Goal: Use online tool/utility: Utilize a website feature to perform a specific function

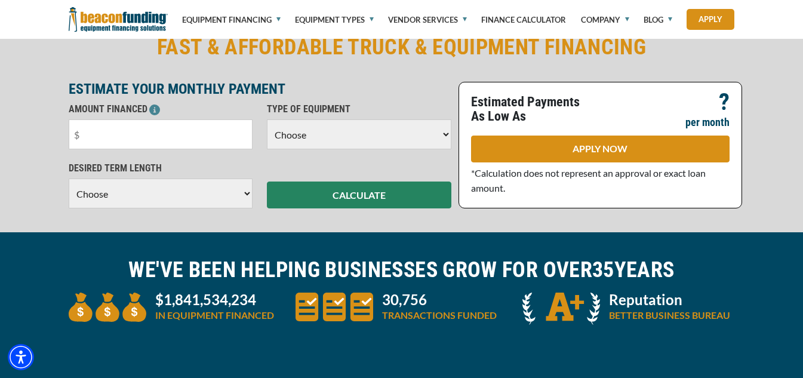
scroll to position [299, 0]
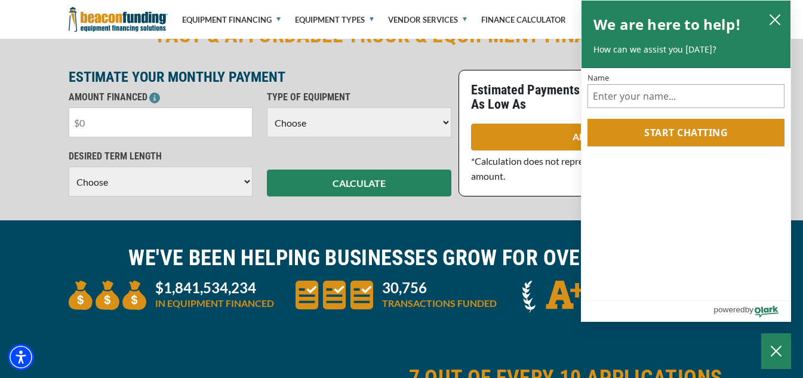
click at [116, 128] on input "text" at bounding box center [161, 122] width 185 height 30
click at [771, 16] on icon "close chatbox" at bounding box center [775, 20] width 10 height 10
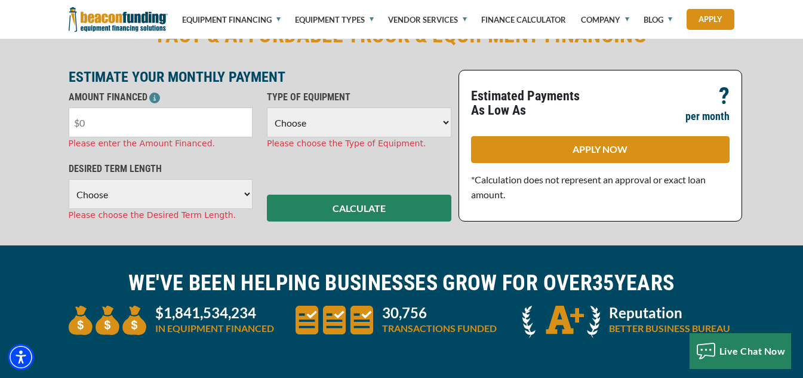
click at [108, 122] on input "text" at bounding box center [161, 122] width 185 height 30
type input "$25,000"
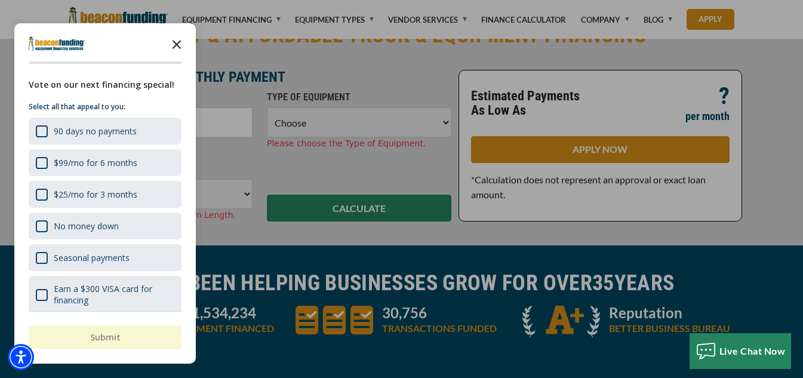
click at [183, 47] on icon "Close the survey" at bounding box center [177, 44] width 24 height 24
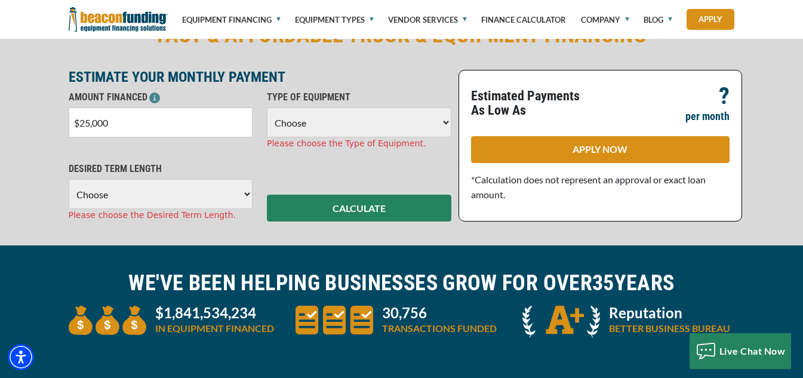
click at [361, 118] on select "Choose Backhoe Boom/Bucket Truck Chipper Commercial Mower Crane DTG/DTF Printin…" at bounding box center [359, 122] width 185 height 30
select select "5"
click at [267, 107] on select "Choose Backhoe Boom/Bucket Truck Chipper Commercial Mower Crane DTG/DTF Printin…" at bounding box center [359, 122] width 185 height 30
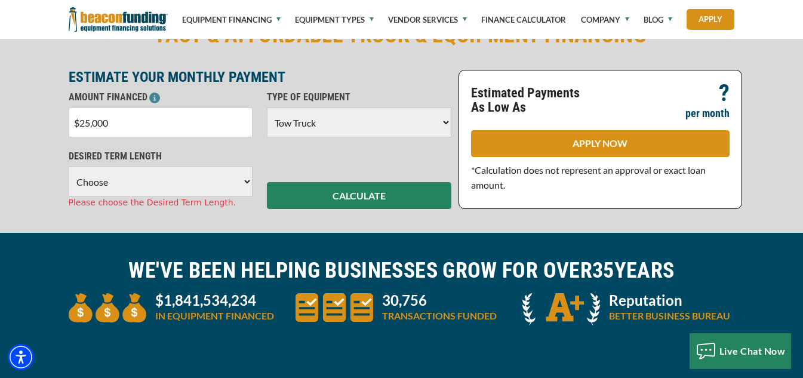
click at [171, 185] on select "Choose 36 Months 48 Months 60 Months" at bounding box center [161, 182] width 185 height 30
click at [69, 167] on select "Choose 36 Months 48 Months 60 Months" at bounding box center [161, 182] width 185 height 30
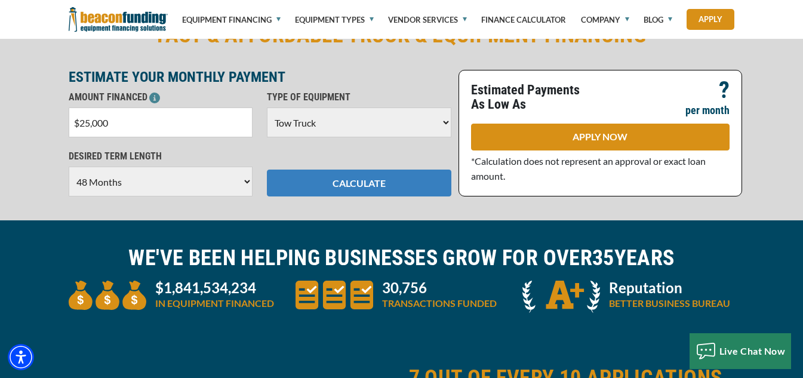
click at [393, 184] on button "CALCULATE" at bounding box center [359, 183] width 185 height 27
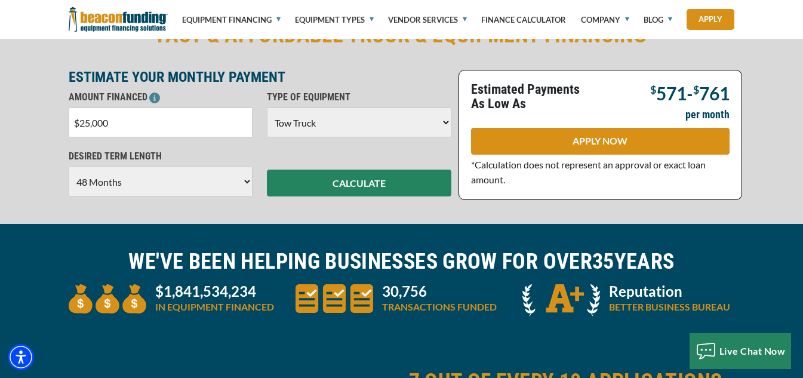
click at [242, 183] on select "Choose 36 Months 48 Months 60 Months" at bounding box center [161, 182] width 185 height 30
click at [69, 167] on select "Choose 36 Months 48 Months 60 Months" at bounding box center [161, 182] width 185 height 30
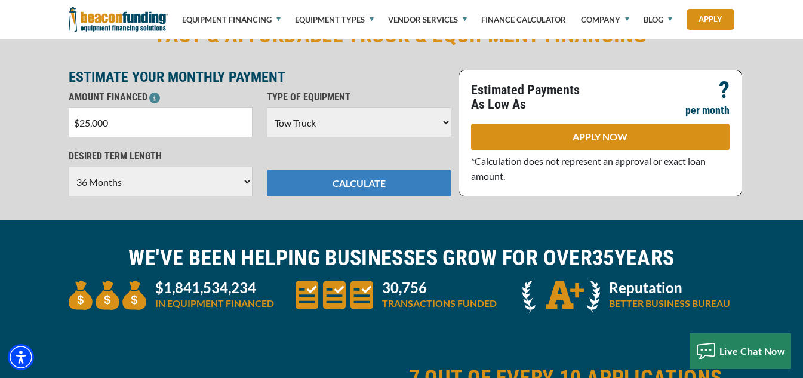
click at [337, 177] on button "CALCULATE" at bounding box center [359, 183] width 185 height 27
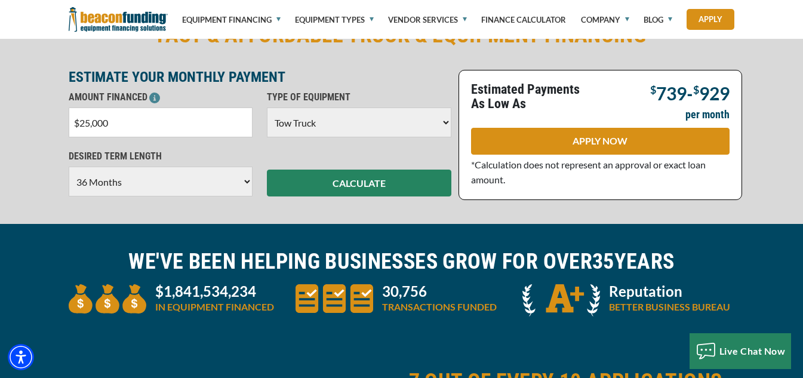
click at [215, 179] on select "Choose 36 Months 48 Months 60 Months" at bounding box center [161, 182] width 185 height 30
select select "48"
click at [69, 167] on select "Choose 36 Months 48 Months 60 Months" at bounding box center [161, 182] width 185 height 30
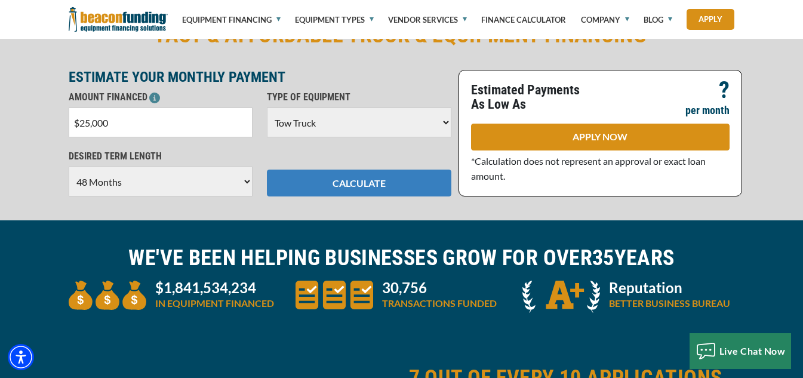
click at [348, 189] on button "CALCULATE" at bounding box center [359, 183] width 185 height 27
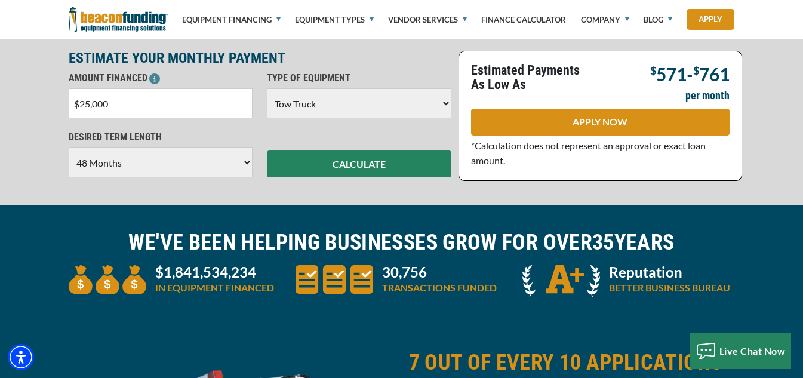
scroll to position [239, 0]
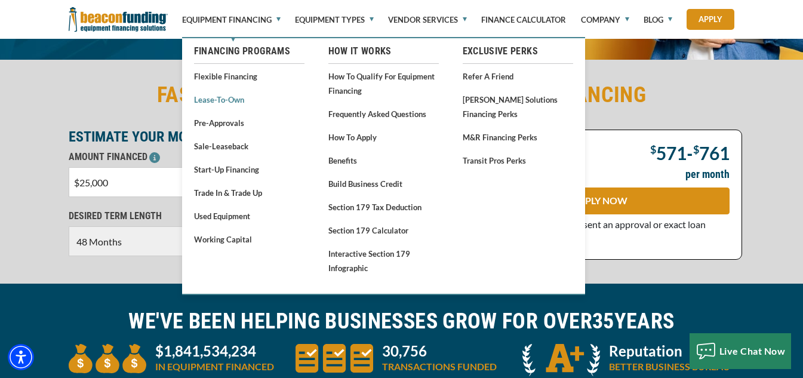
click at [239, 99] on link "Lease-To-Own" at bounding box center [249, 99] width 110 height 15
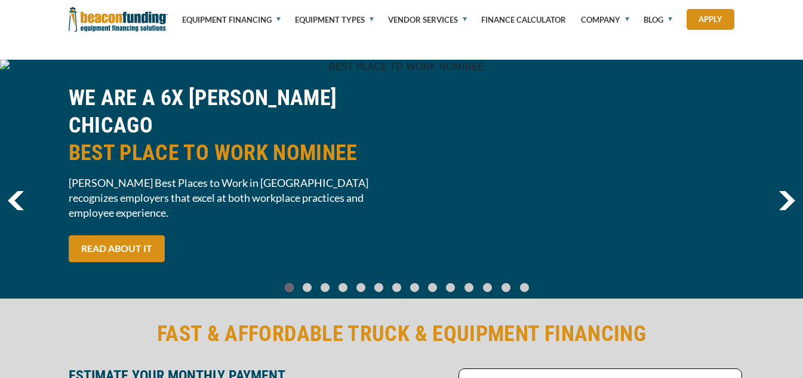
select select "48"
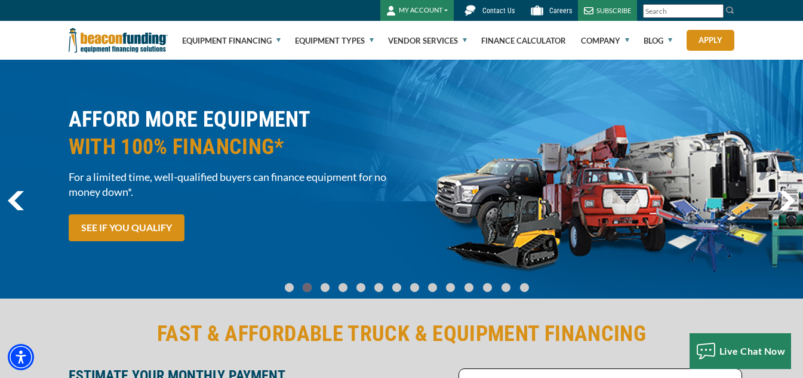
click at [12, 196] on img "previous" at bounding box center [16, 200] width 16 height 19
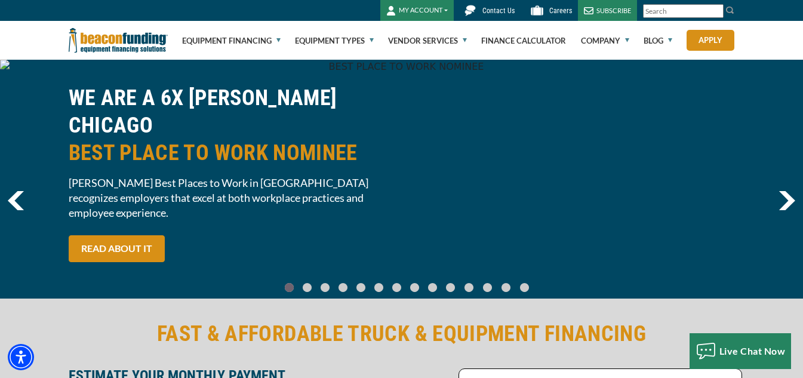
click at [19, 205] on img "previous" at bounding box center [16, 200] width 16 height 19
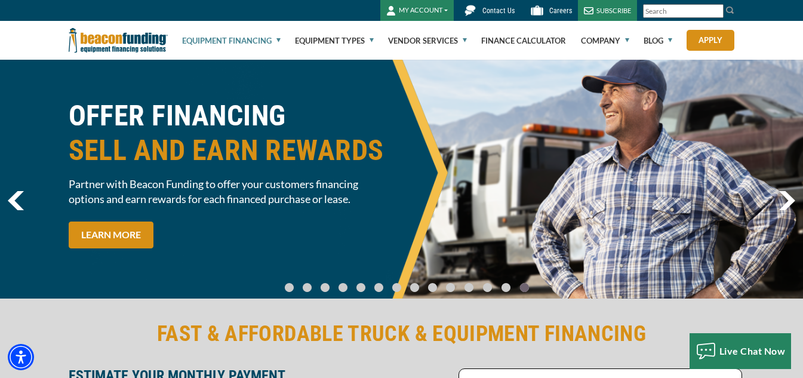
click at [237, 40] on link "Equipment Financing" at bounding box center [231, 40] width 99 height 38
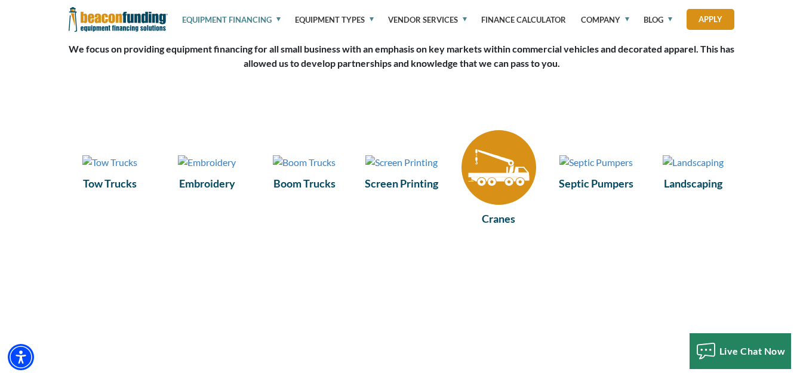
scroll to position [1555, 0]
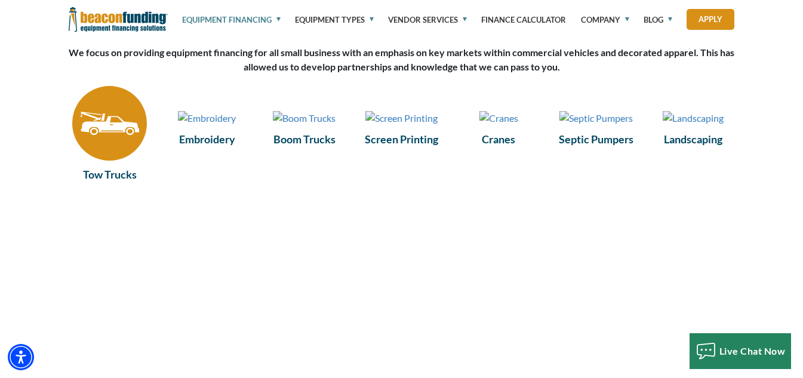
click at [127, 151] on img at bounding box center [109, 123] width 75 height 75
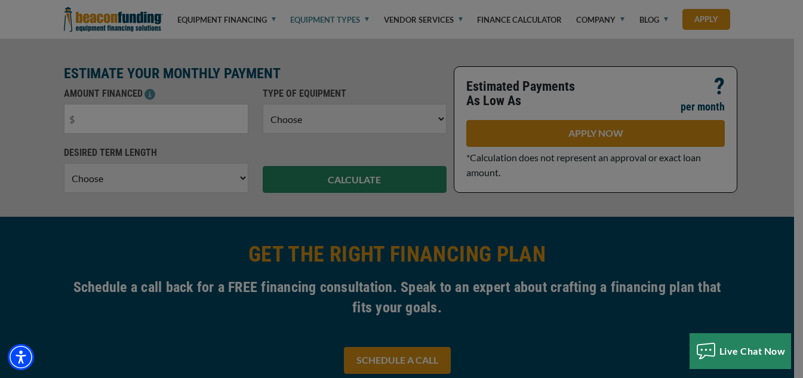
scroll to position [418, 0]
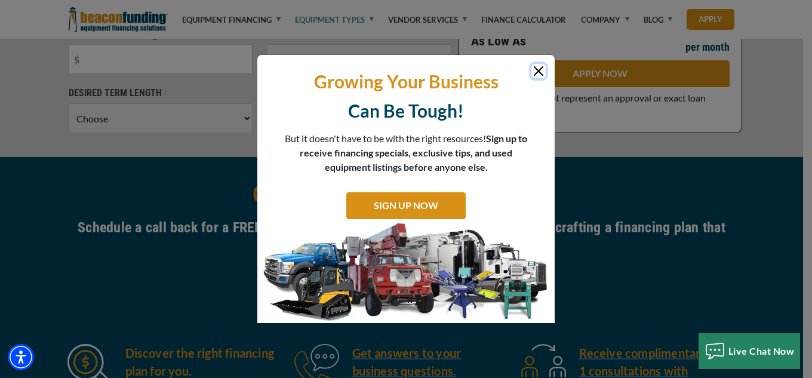
click at [537, 71] on button "Close" at bounding box center [538, 71] width 14 height 14
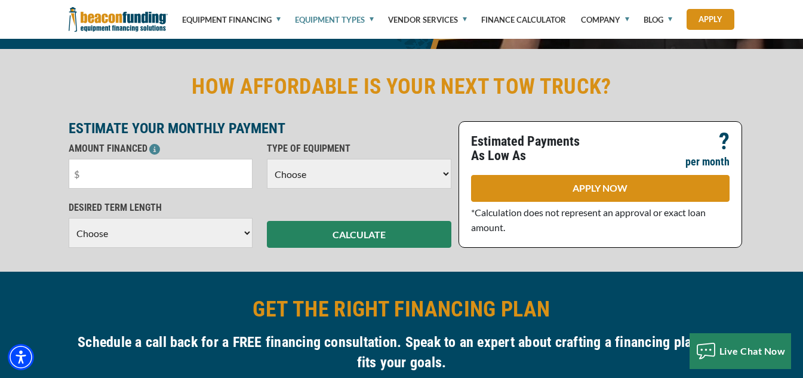
scroll to position [299, 0]
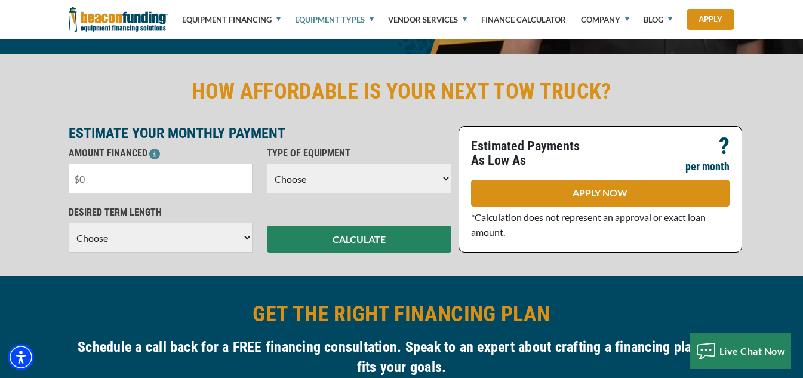
click at [248, 176] on input "text" at bounding box center [161, 179] width 185 height 30
type input "$40,000"
click at [321, 168] on select "Choose Backhoe Boom/Bucket Truck Chipper Commercial Mower Crane DTG/DTF Printin…" at bounding box center [359, 179] width 185 height 30
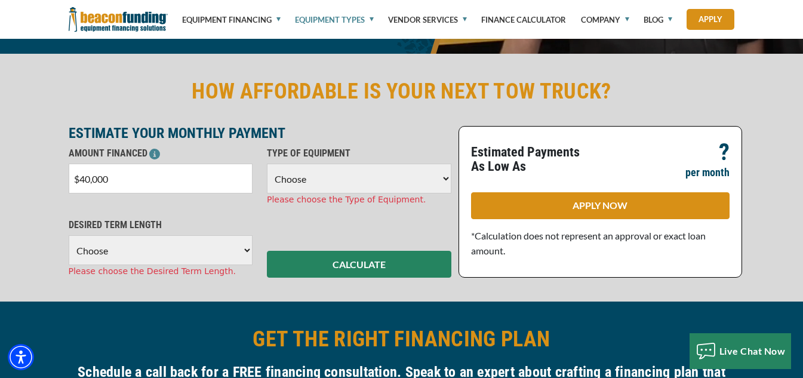
select select "5"
click at [267, 164] on select "Choose Backhoe Boom/Bucket Truck Chipper Commercial Mower Crane DTG/DTF Printin…" at bounding box center [359, 179] width 185 height 30
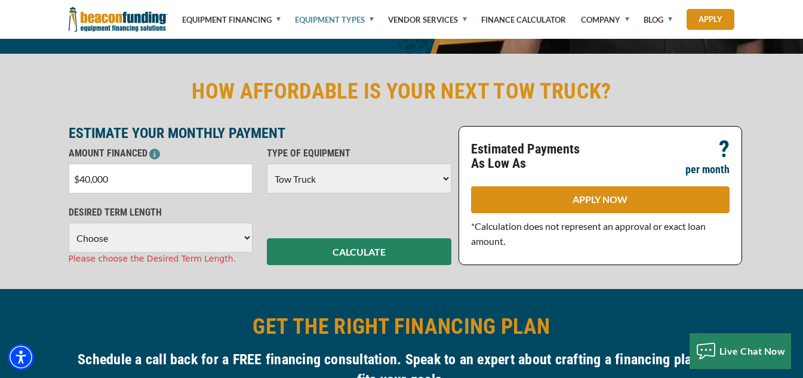
click at [208, 223] on select "Choose 36 Months 48 Months 60 Months" at bounding box center [161, 238] width 185 height 30
click at [69, 223] on select "Choose 36 Months 48 Months 60 Months" at bounding box center [161, 238] width 185 height 30
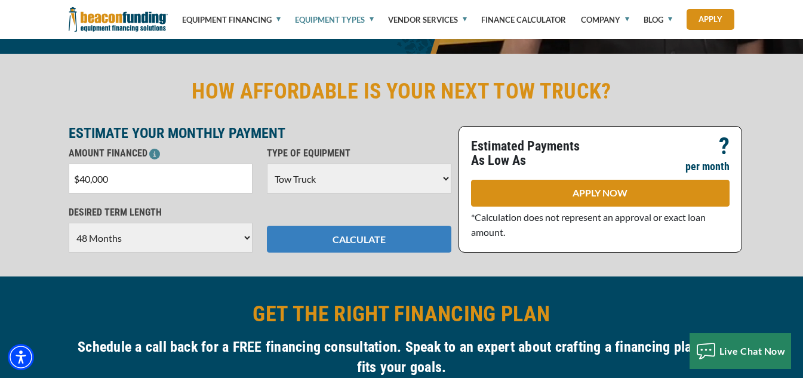
click at [290, 250] on button "CALCULATE" at bounding box center [359, 239] width 185 height 27
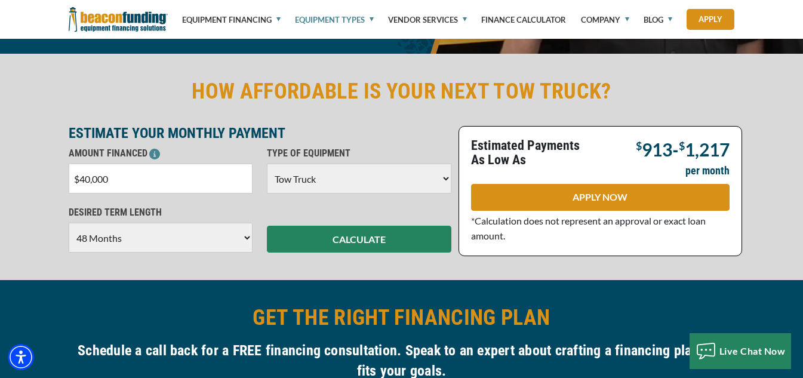
drag, startPoint x: 175, startPoint y: 246, endPoint x: 147, endPoint y: 250, distance: 28.3
click at [175, 246] on select "Choose 36 Months 48 Months 60 Months" at bounding box center [161, 238] width 185 height 30
click at [69, 223] on select "Choose 36 Months 48 Months 60 Months" at bounding box center [161, 238] width 185 height 30
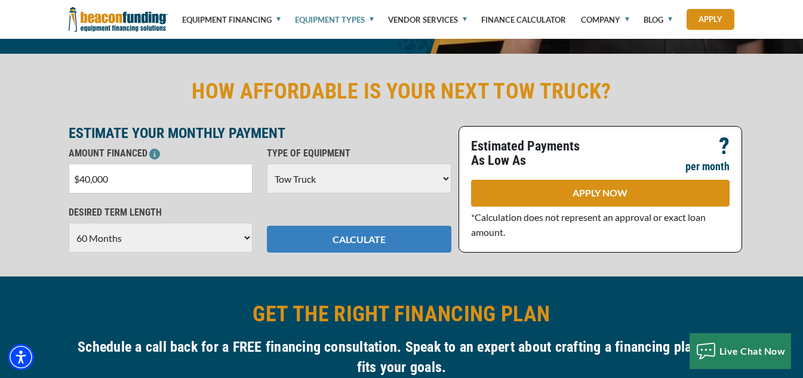
click at [333, 241] on button "CALCULATE" at bounding box center [359, 239] width 185 height 27
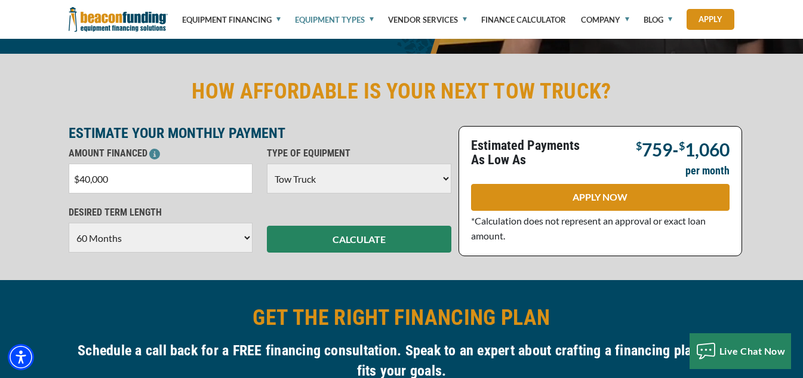
click at [187, 238] on select "Choose 36 Months 48 Months 60 Months" at bounding box center [161, 238] width 185 height 30
select select "36"
click at [69, 223] on select "Choose 36 Months 48 Months 60 Months" at bounding box center [161, 238] width 185 height 30
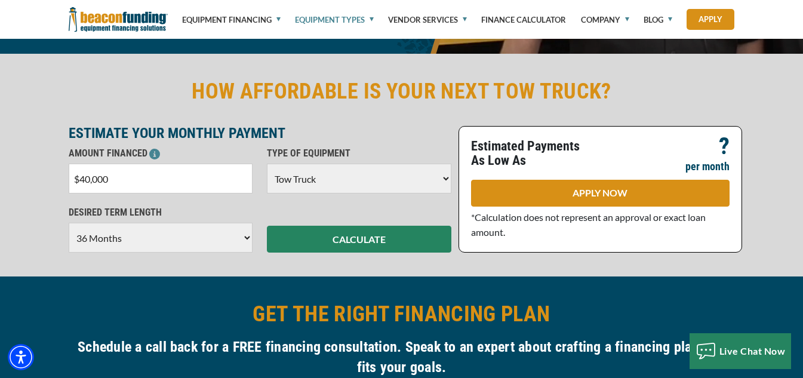
click at [382, 224] on div "CALCULATE" at bounding box center [359, 228] width 199 height 47
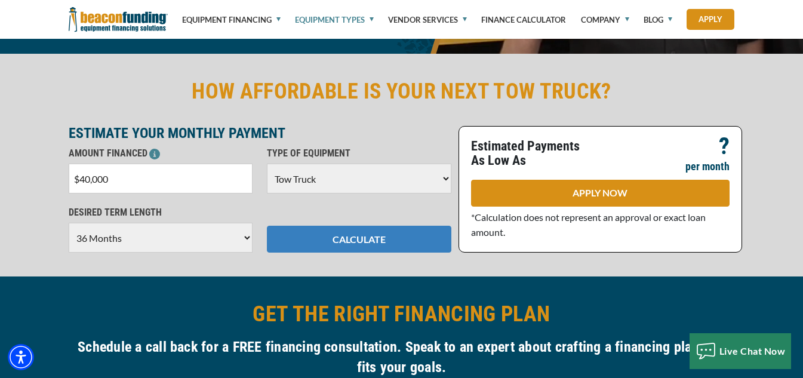
click at [383, 229] on button "CALCULATE" at bounding box center [359, 239] width 185 height 27
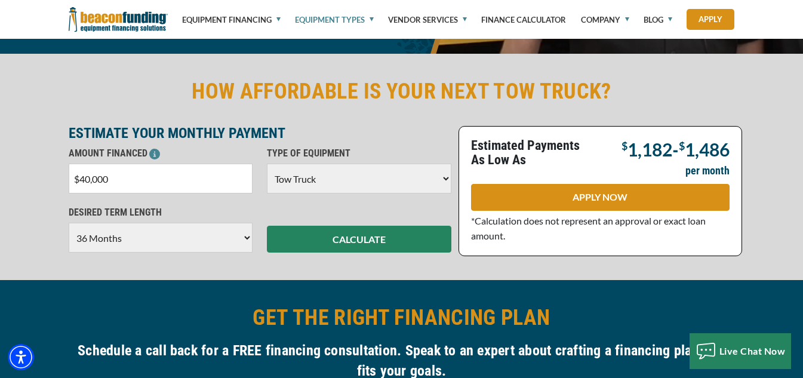
click at [133, 187] on input "$40,000" at bounding box center [161, 179] width 185 height 30
type input "$25,000"
click at [136, 241] on select "Choose 36 Months 48 Months 60 Months" at bounding box center [161, 238] width 185 height 30
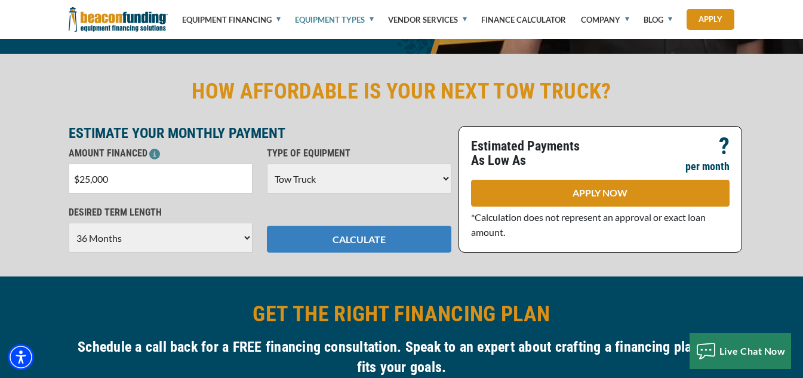
click at [284, 241] on button "CALCULATE" at bounding box center [359, 239] width 185 height 27
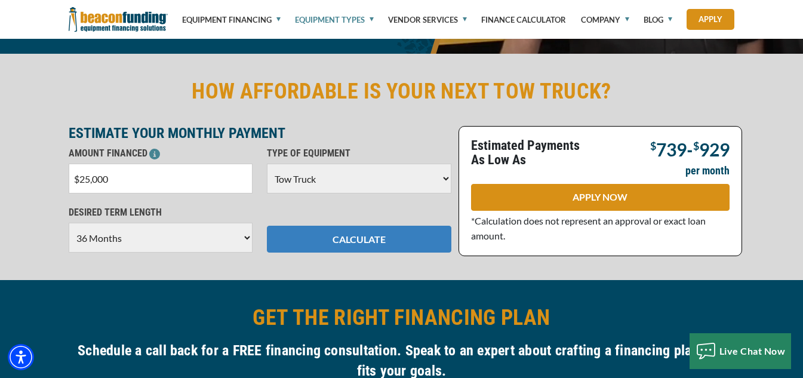
click at [293, 241] on button "CALCULATE" at bounding box center [359, 239] width 185 height 27
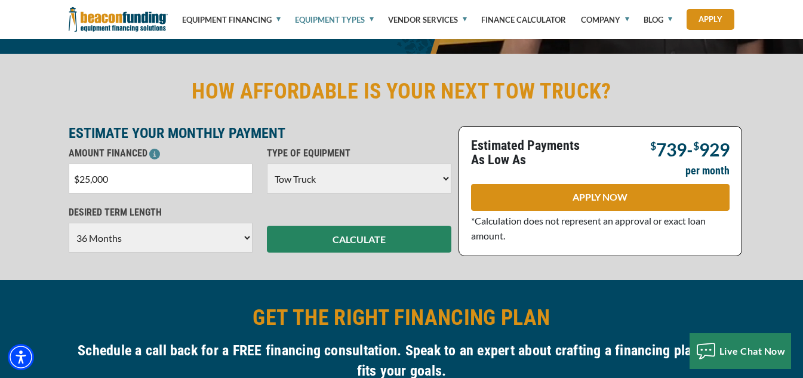
click at [201, 240] on select "Choose 36 Months 48 Months 60 Months" at bounding box center [161, 238] width 185 height 30
select select "48"
click at [69, 223] on select "Choose 36 Months 48 Months 60 Months" at bounding box center [161, 238] width 185 height 30
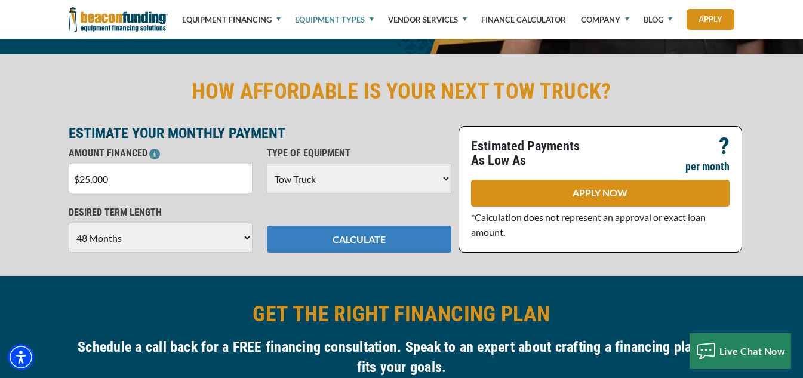
click at [326, 245] on button "CALCULATE" at bounding box center [359, 239] width 185 height 27
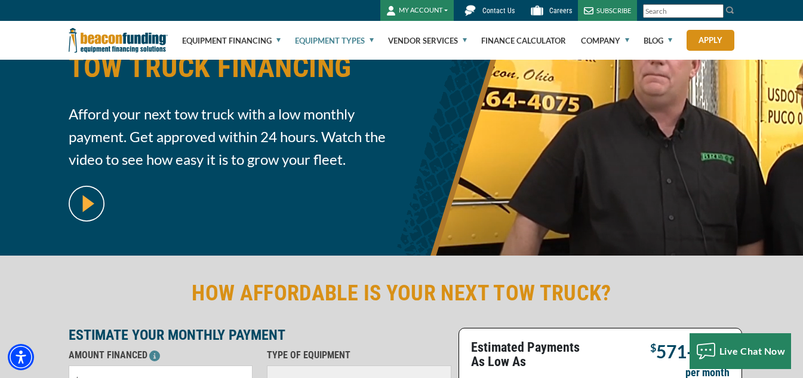
scroll to position [0, 0]
